Goal: Task Accomplishment & Management: Manage account settings

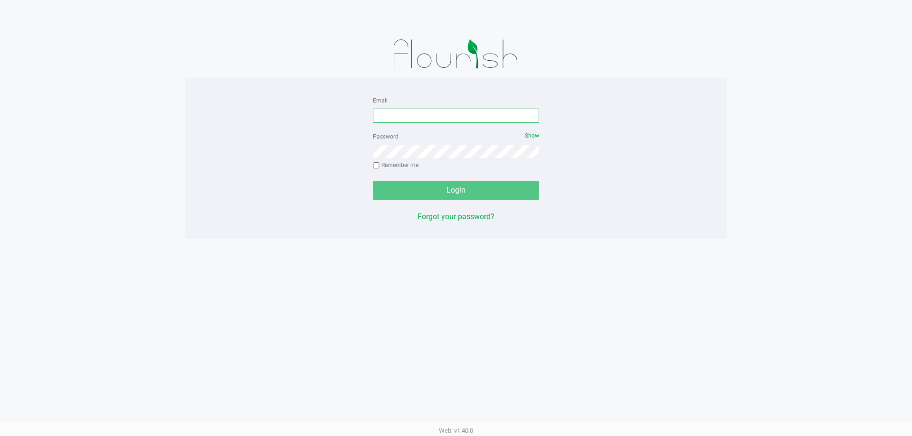
click at [407, 110] on input "Email" at bounding box center [456, 116] width 166 height 14
type input "[EMAIL_ADDRESS][DOMAIN_NAME]"
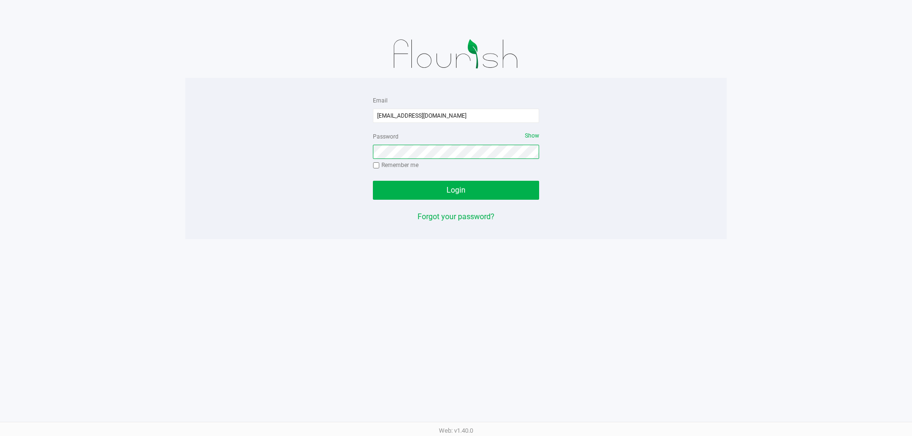
click at [373, 181] on button "Login" at bounding box center [456, 190] width 166 height 19
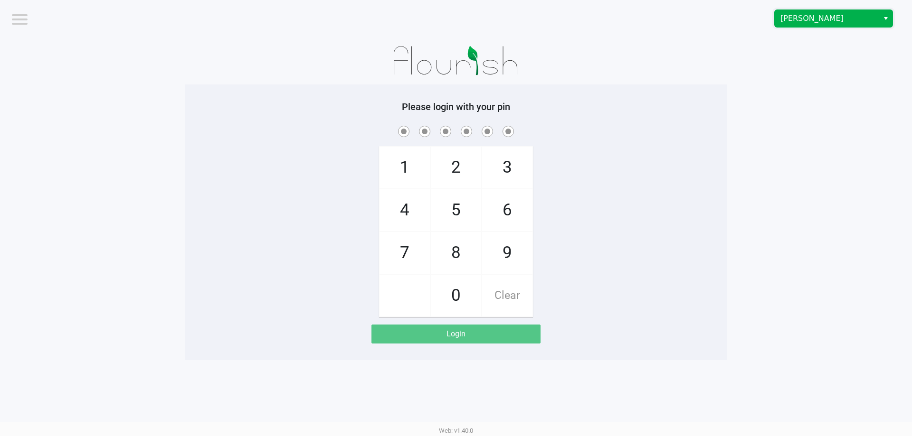
click at [873, 19] on span "[PERSON_NAME]" at bounding box center [826, 18] width 104 height 17
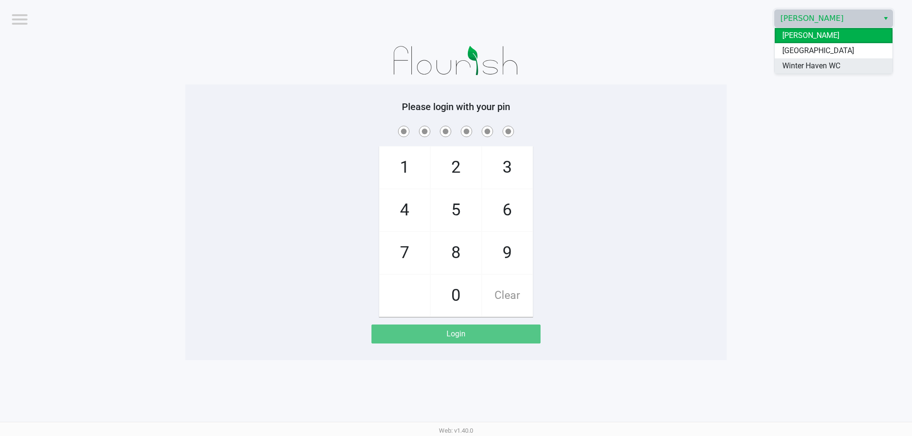
click at [826, 65] on span "Winter Haven WC" at bounding box center [811, 65] width 58 height 11
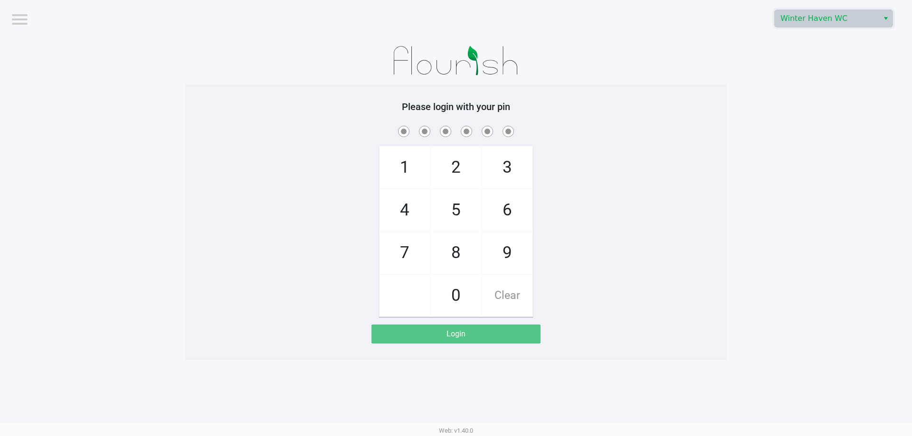
click at [786, 111] on app-pos-login-wrapper "Logout [GEOGRAPHIC_DATA] WC Please login with your pin 1 4 7 2 5 8 0 3 6 9 Clea…" at bounding box center [456, 180] width 912 height 360
click at [182, 143] on app-pos-login-wrapper "Logout [GEOGRAPHIC_DATA] WC Please login with your pin 1 4 7 2 5 8 0 3 6 9 Clea…" at bounding box center [456, 180] width 912 height 360
